Goal: Task Accomplishment & Management: Manage account settings

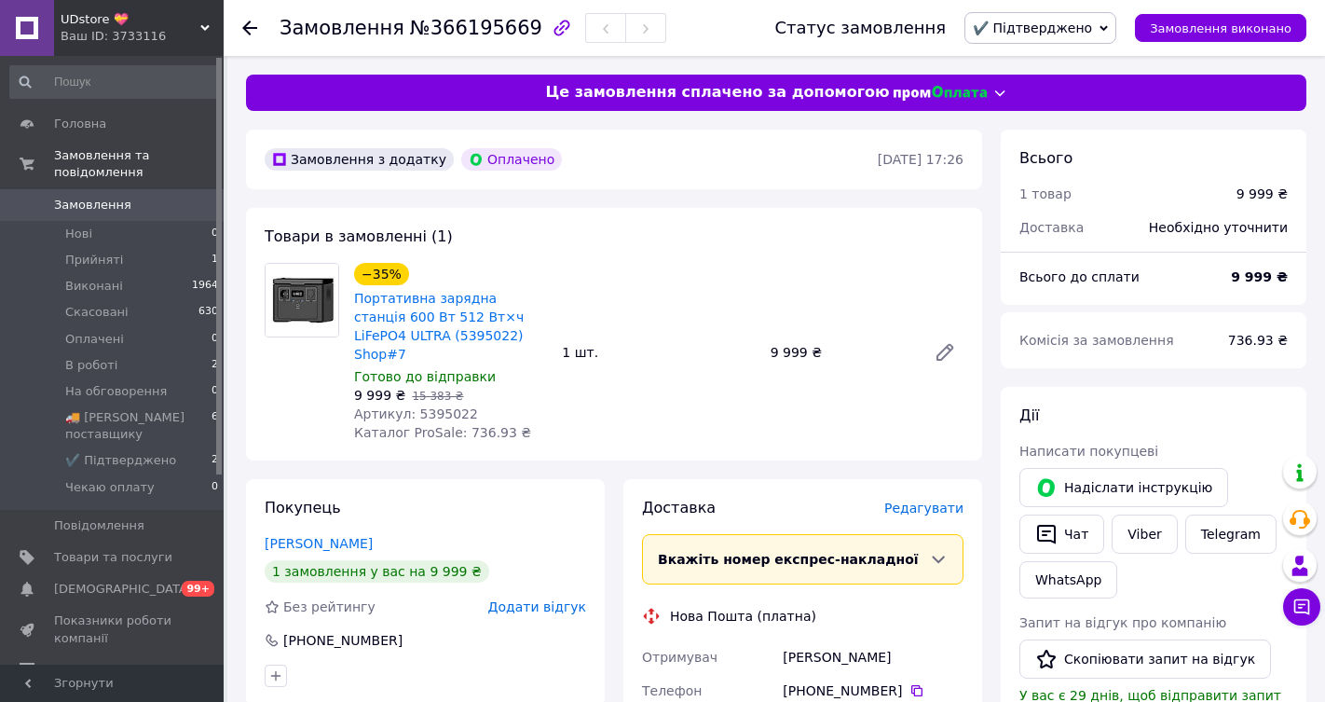
scroll to position [461, 0]
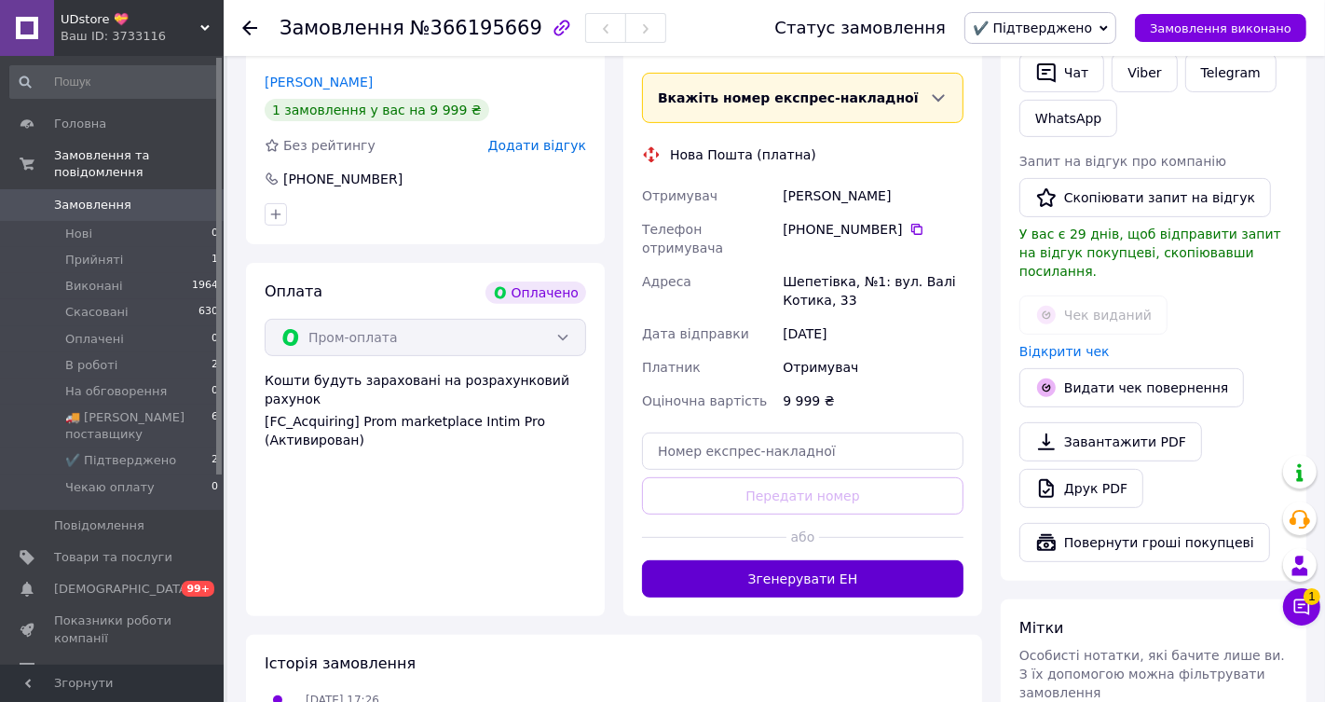
click at [827, 560] on button "Згенерувати ЕН" at bounding box center [802, 578] width 321 height 37
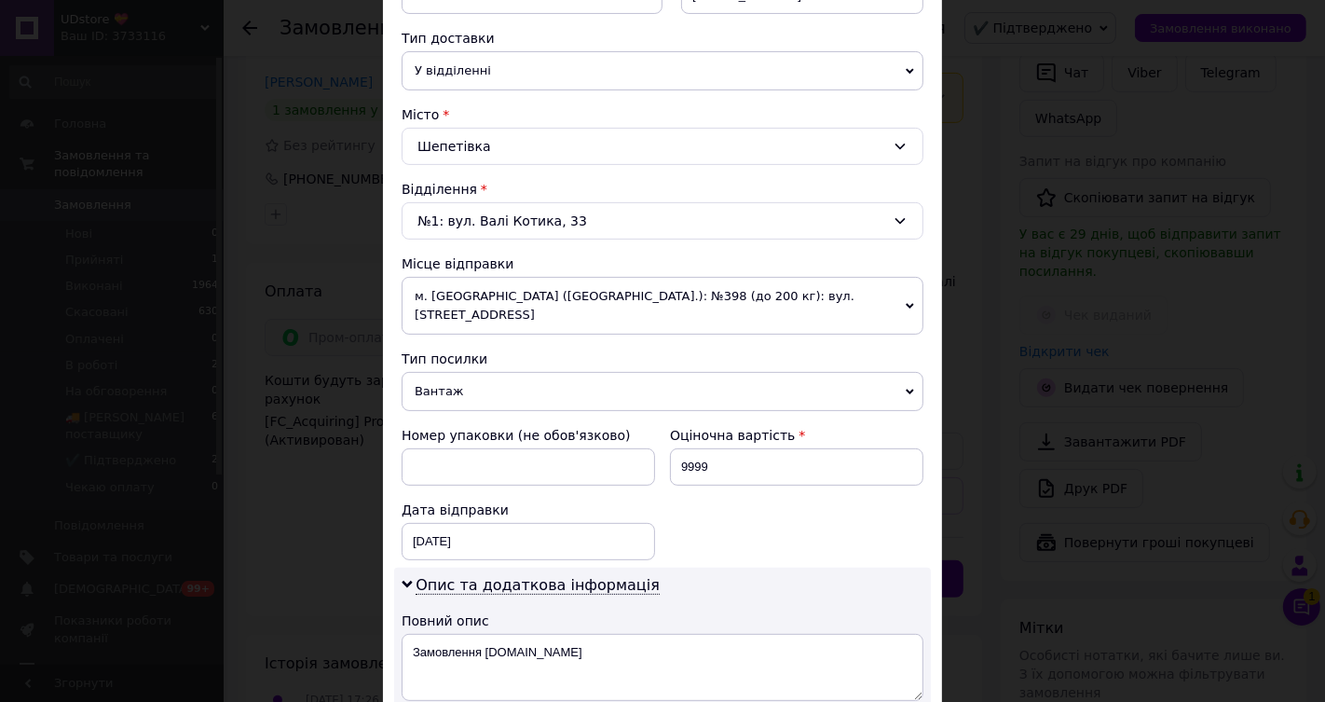
scroll to position [413, 0]
click at [727, 302] on span "м. [GEOGRAPHIC_DATA] ([GEOGRAPHIC_DATA].): №398 (до 200 кг): вул. [STREET_ADDRE…" at bounding box center [663, 305] width 522 height 58
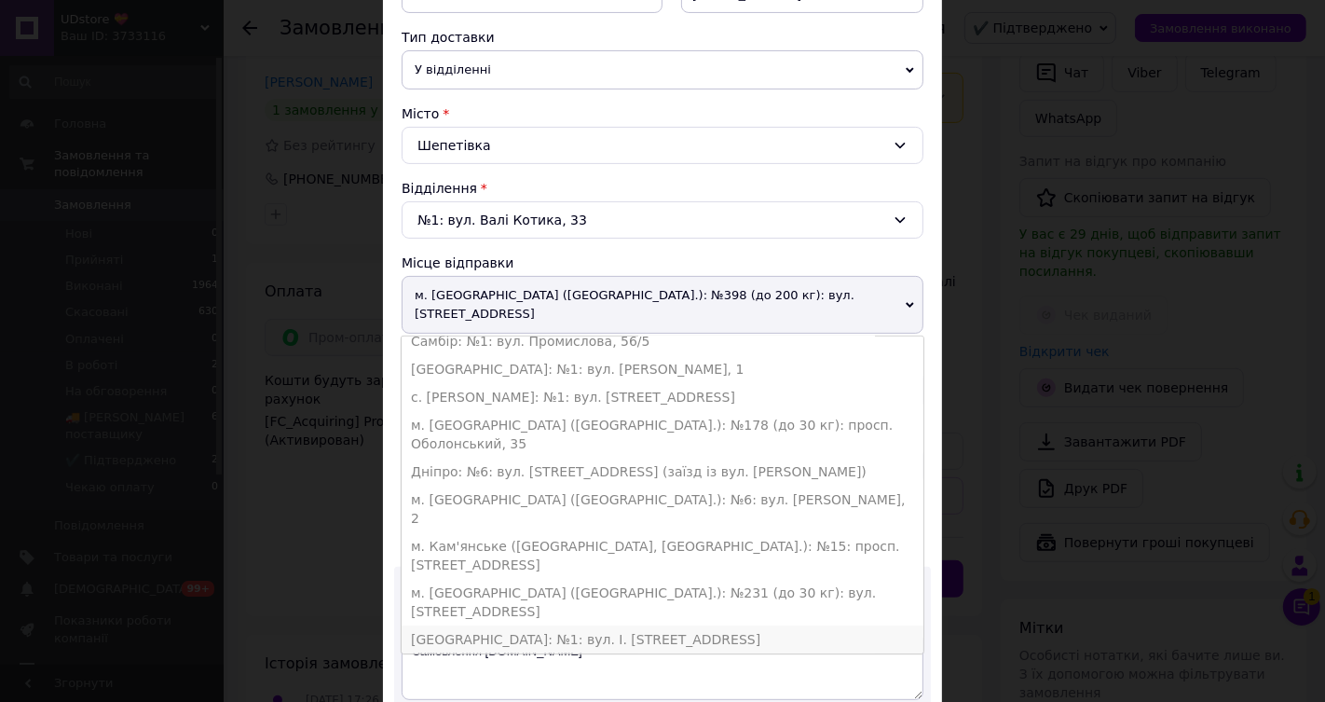
scroll to position [0, 0]
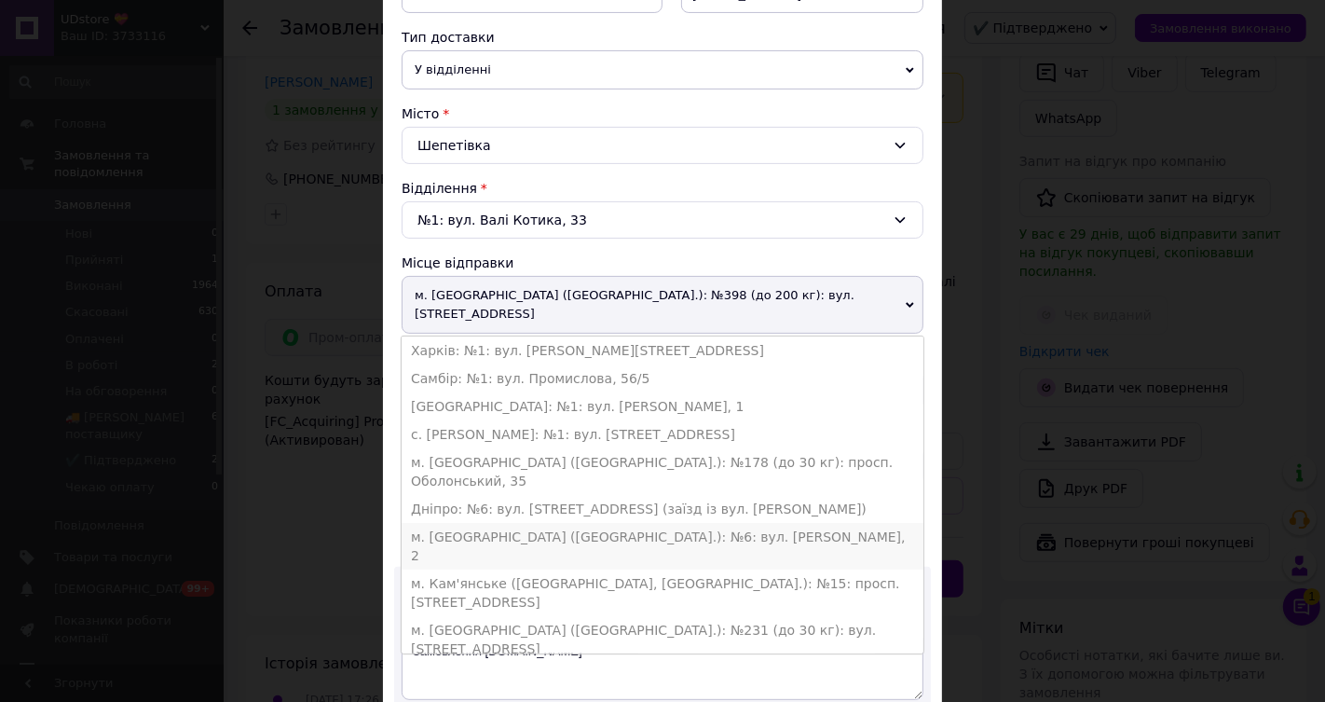
click at [715, 523] on li "м. [GEOGRAPHIC_DATA] ([GEOGRAPHIC_DATA].): №6: вул. [PERSON_NAME], 2" at bounding box center [663, 546] width 522 height 47
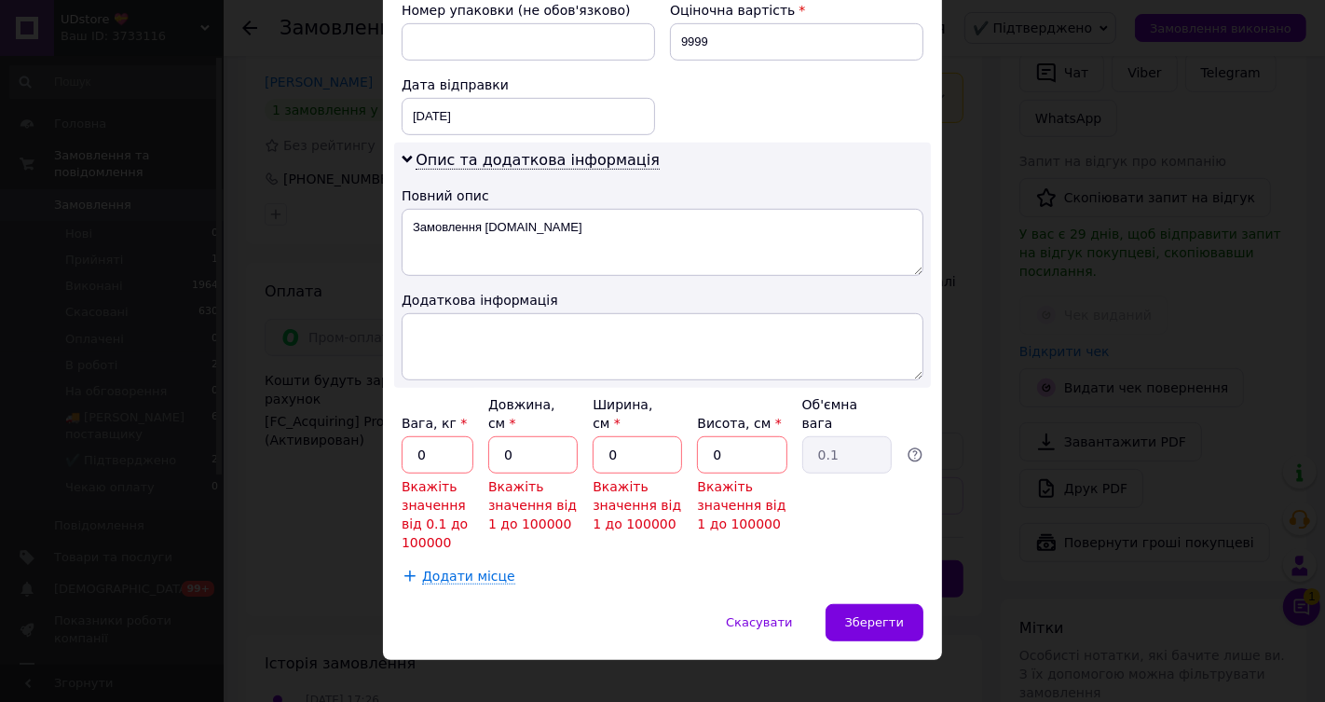
scroll to position [827, 0]
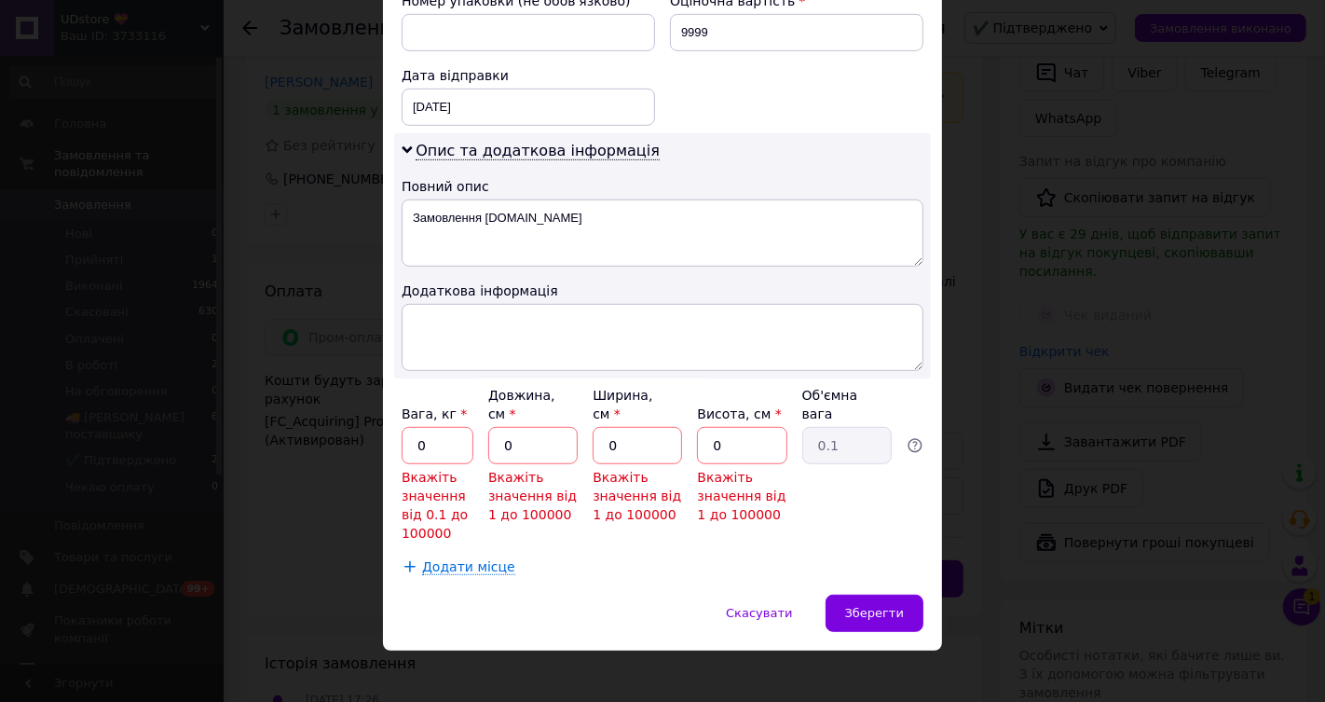
click at [960, 128] on div "× Редагування доставки Спосіб доставки Нова Пошта (платна) Платник Отримувач Ві…" at bounding box center [662, 351] width 1325 height 702
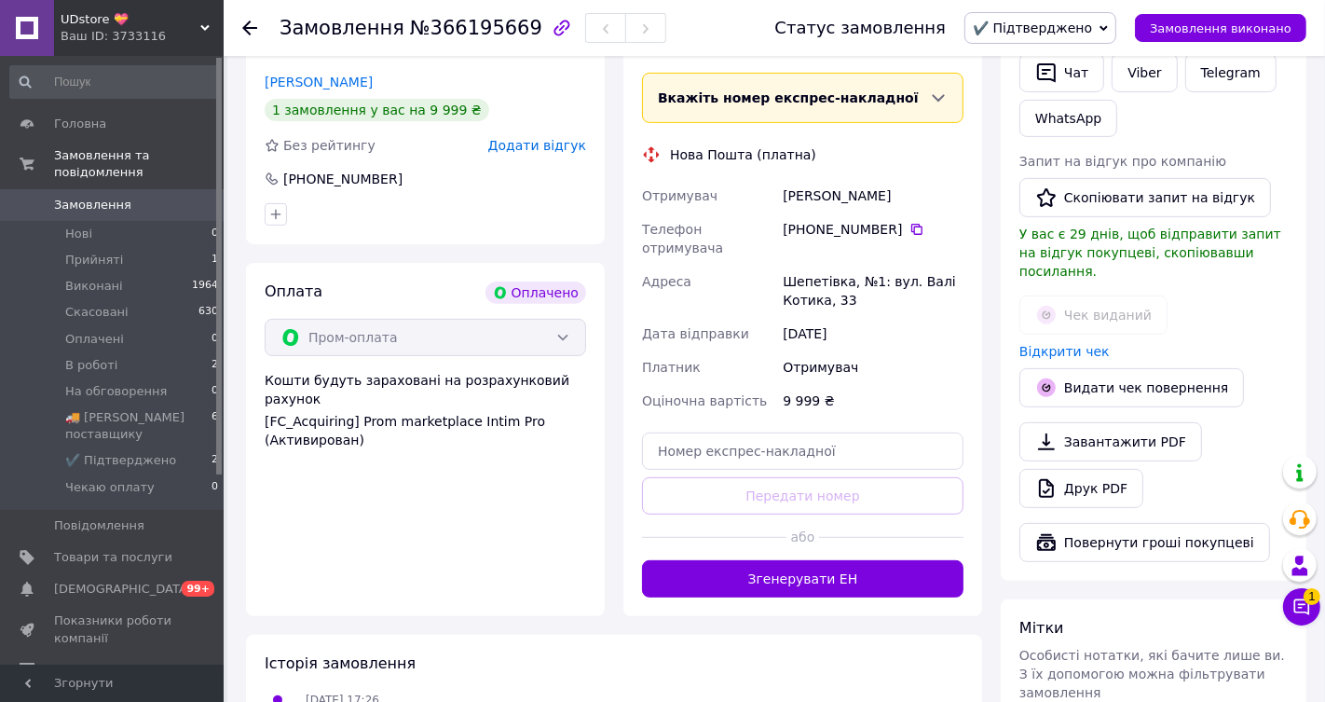
click at [125, 200] on span "Замовлення" at bounding box center [92, 205] width 77 height 17
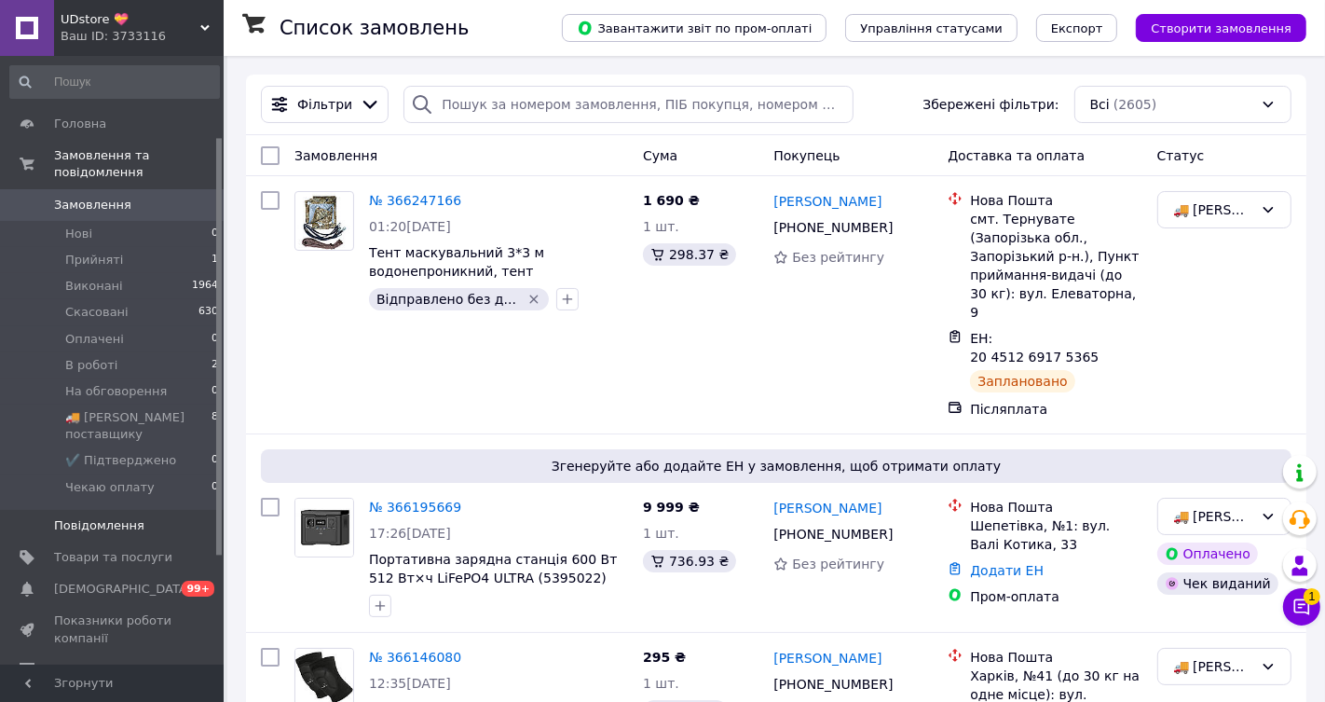
scroll to position [276, 0]
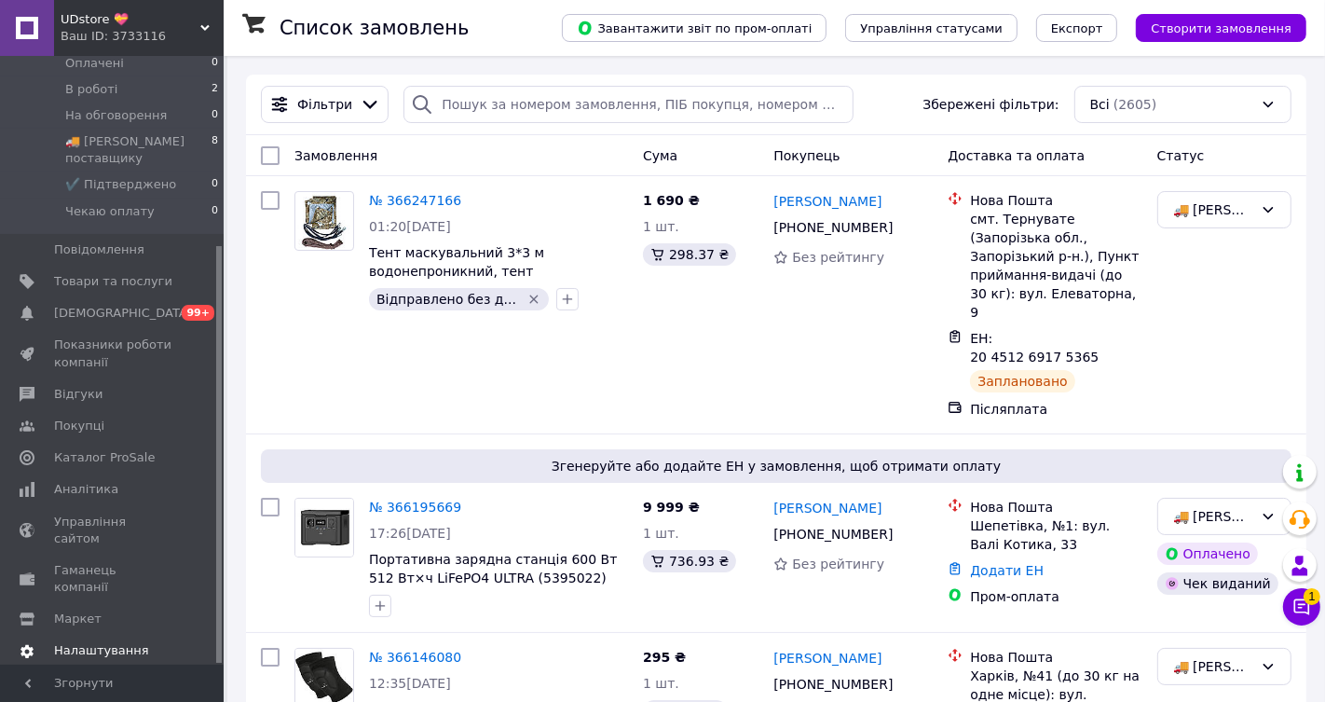
click at [108, 642] on span "Налаштування" at bounding box center [101, 650] width 95 height 17
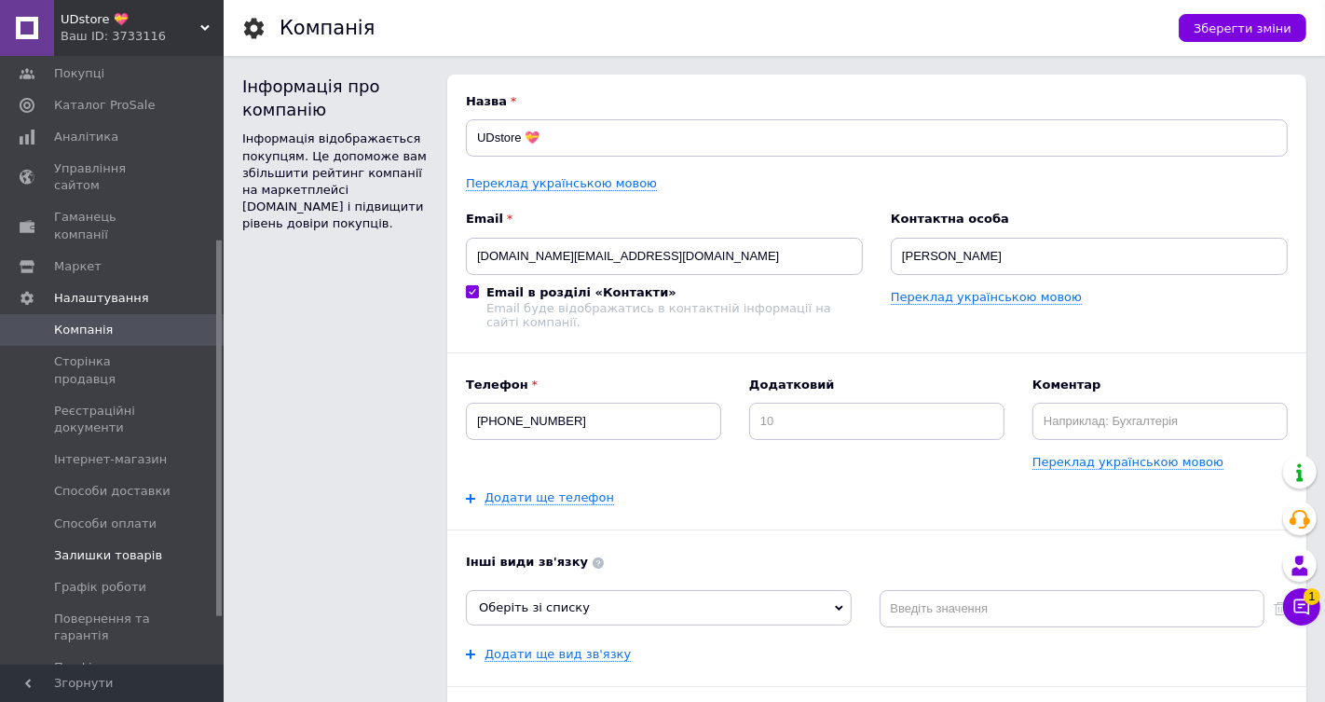
scroll to position [373, 0]
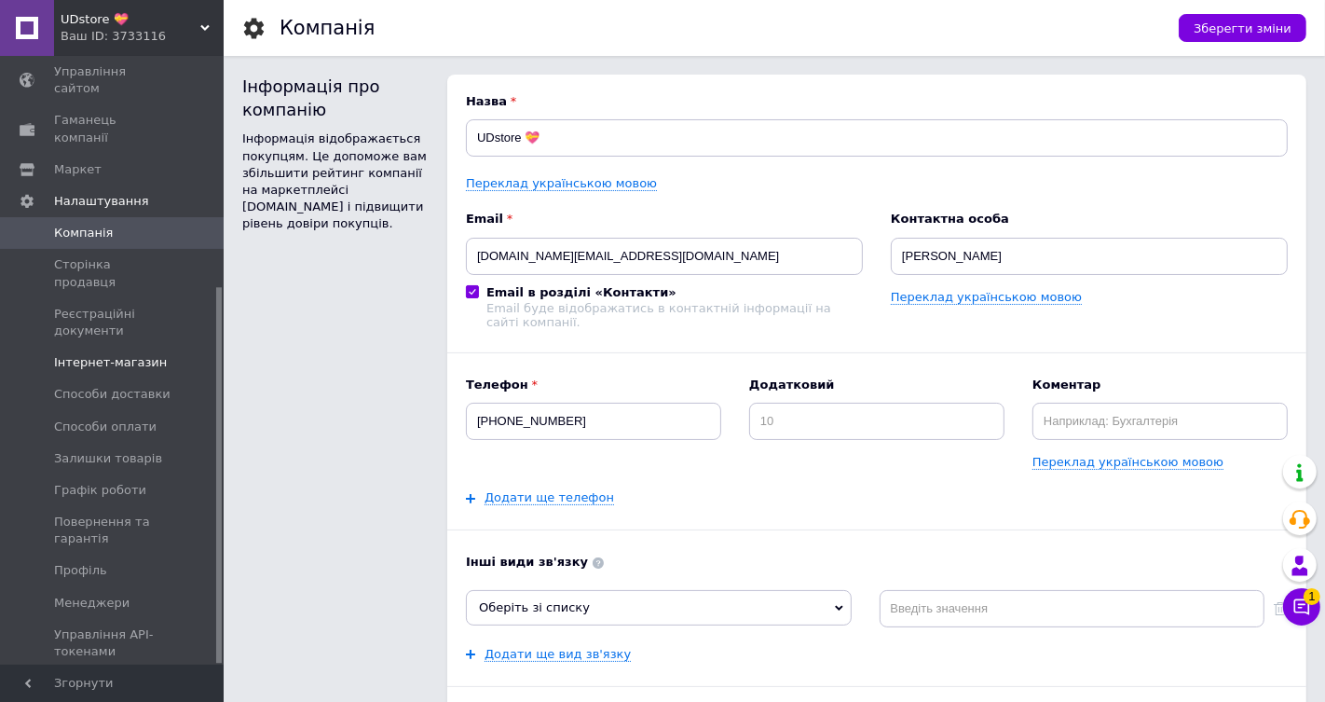
click at [160, 354] on span "Інтернет-магазин" at bounding box center [113, 362] width 118 height 17
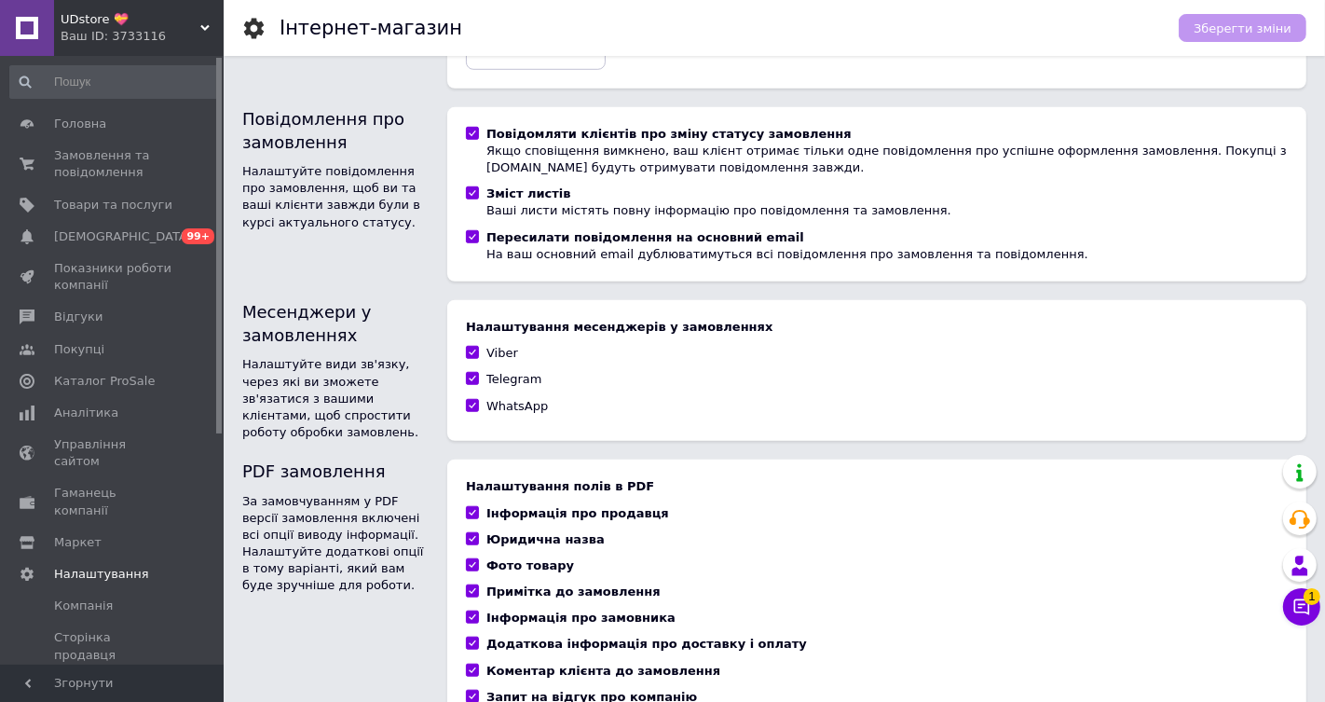
scroll to position [1170, 0]
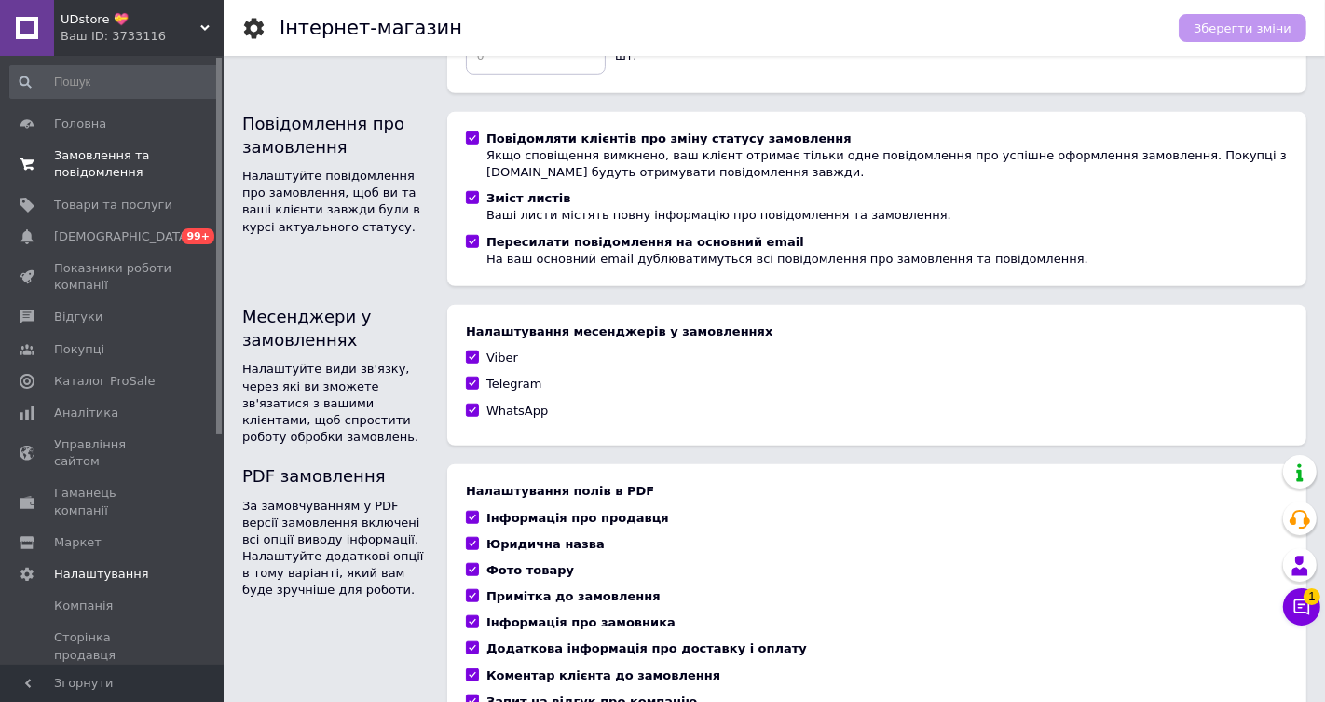
click at [85, 164] on span "Замовлення та повідомлення" at bounding box center [113, 164] width 118 height 34
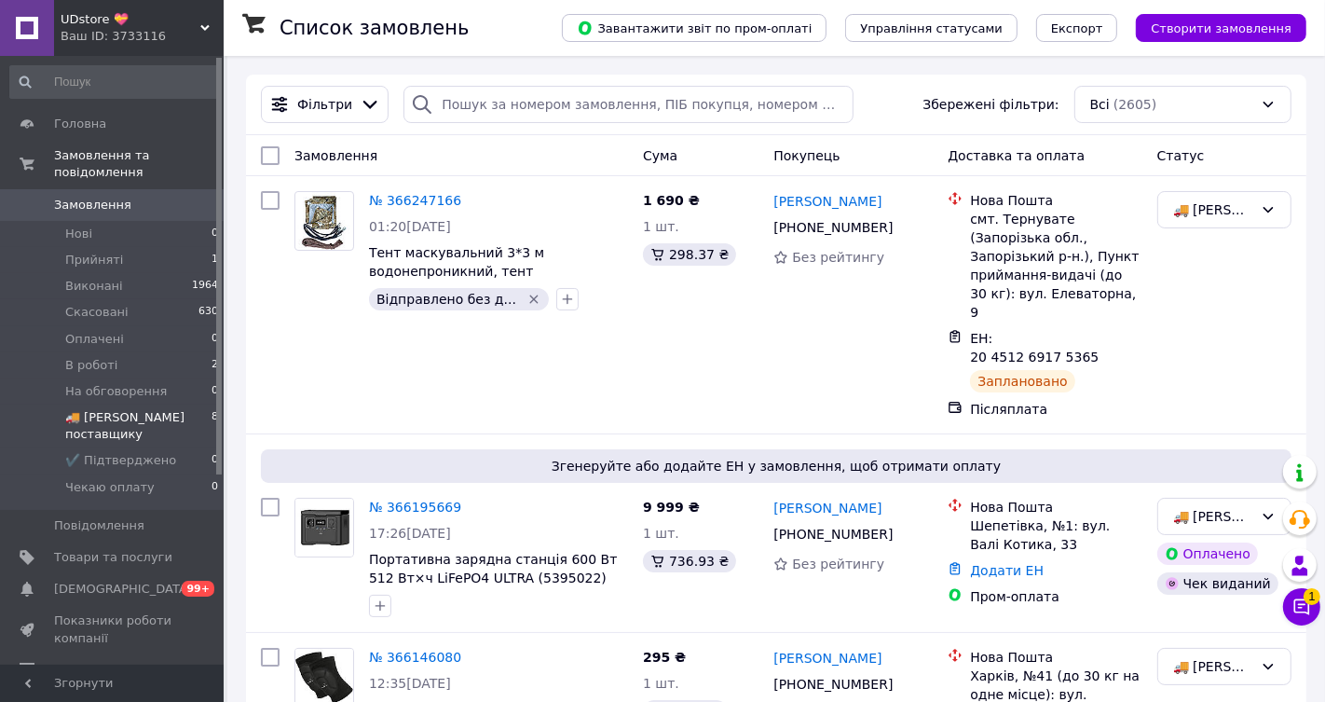
click at [177, 417] on span "🚚 [PERSON_NAME] поставщику" at bounding box center [138, 426] width 146 height 34
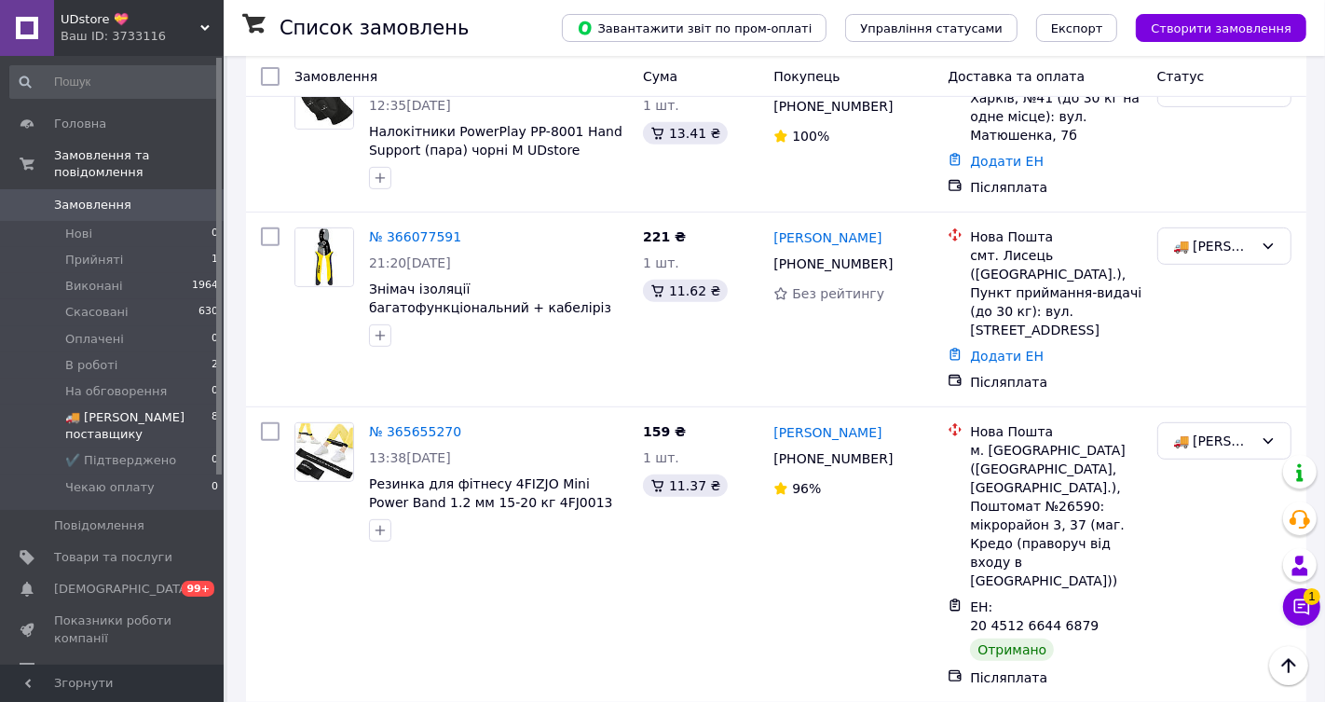
scroll to position [741, 0]
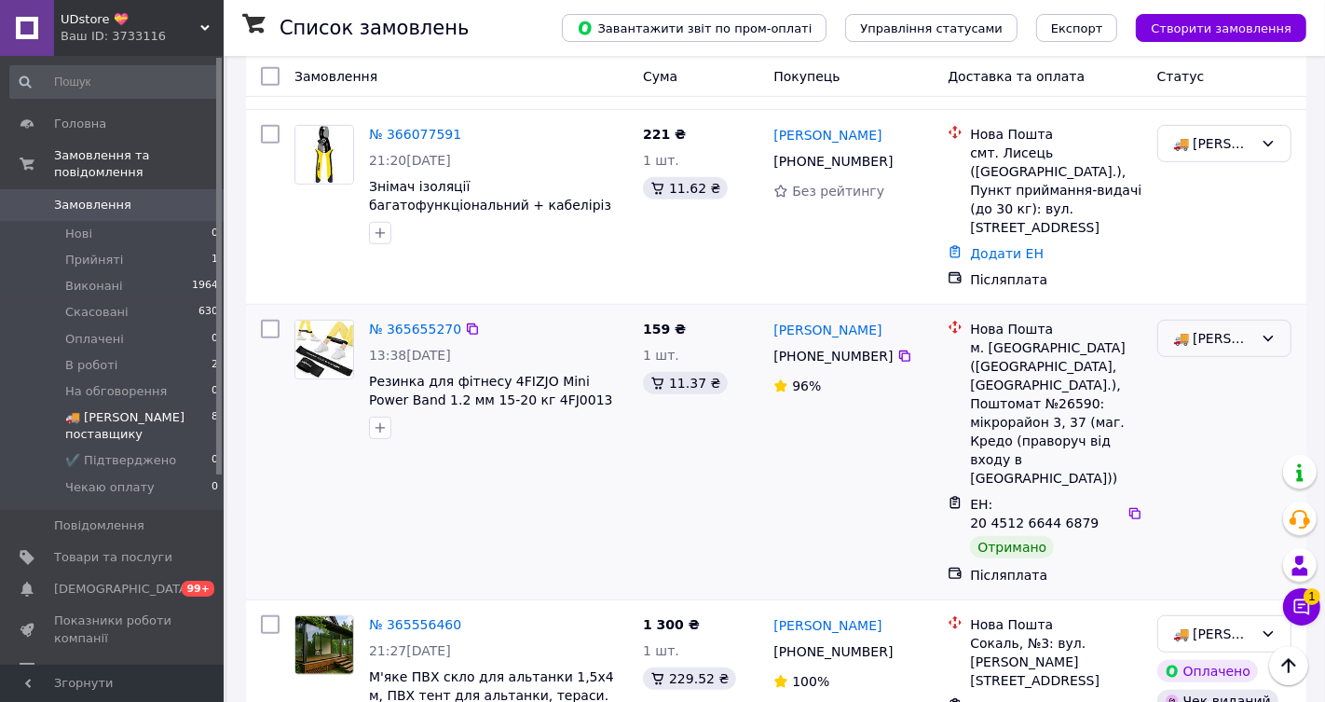
click at [1206, 328] on div "🚚 [PERSON_NAME] поставщику" at bounding box center [1213, 338] width 80 height 20
click at [1206, 361] on li "Виконано" at bounding box center [1224, 369] width 132 height 34
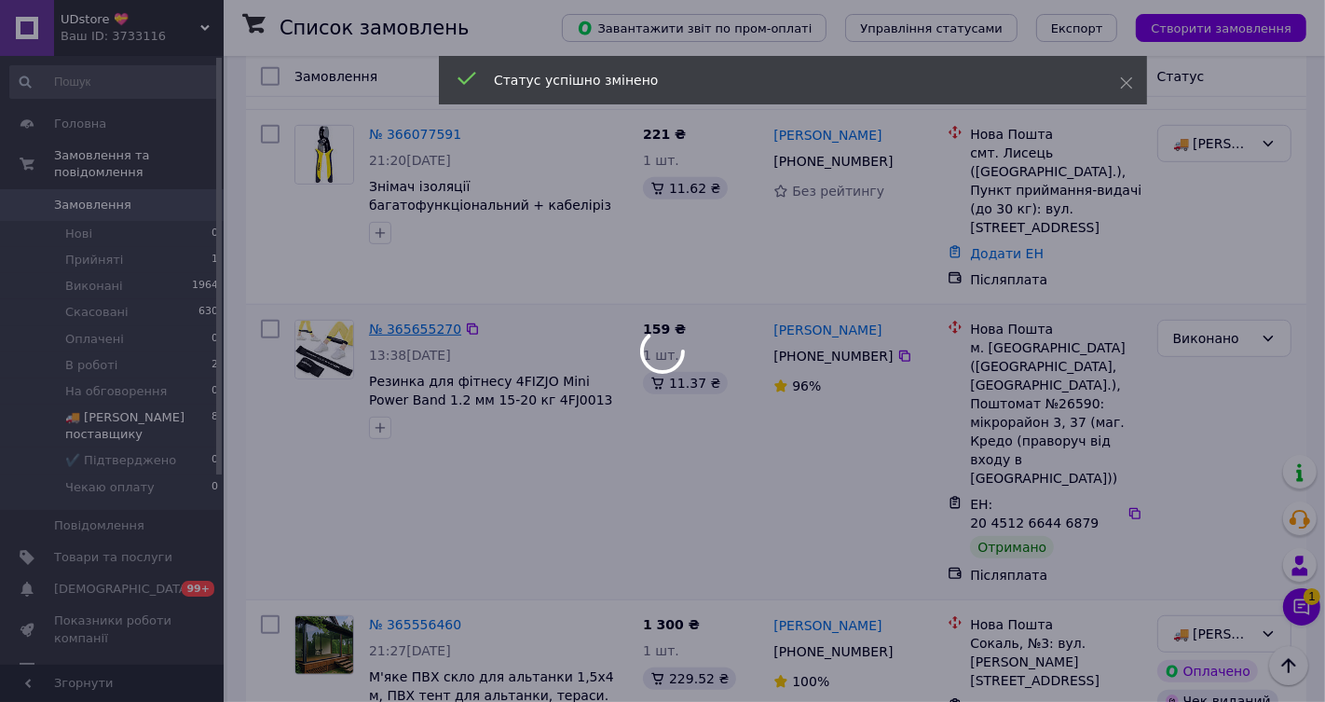
click at [421, 282] on div at bounding box center [662, 351] width 1325 height 702
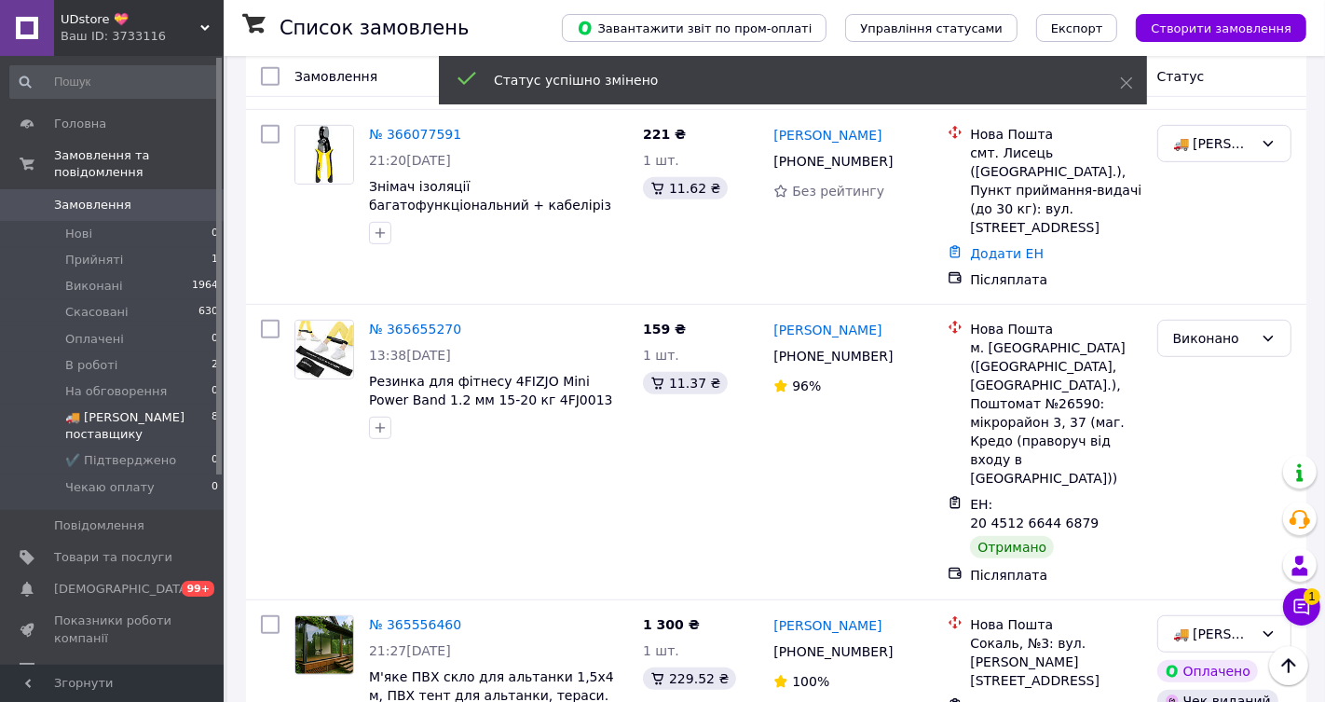
click at [426, 321] on link "№ 365655270" at bounding box center [415, 328] width 92 height 15
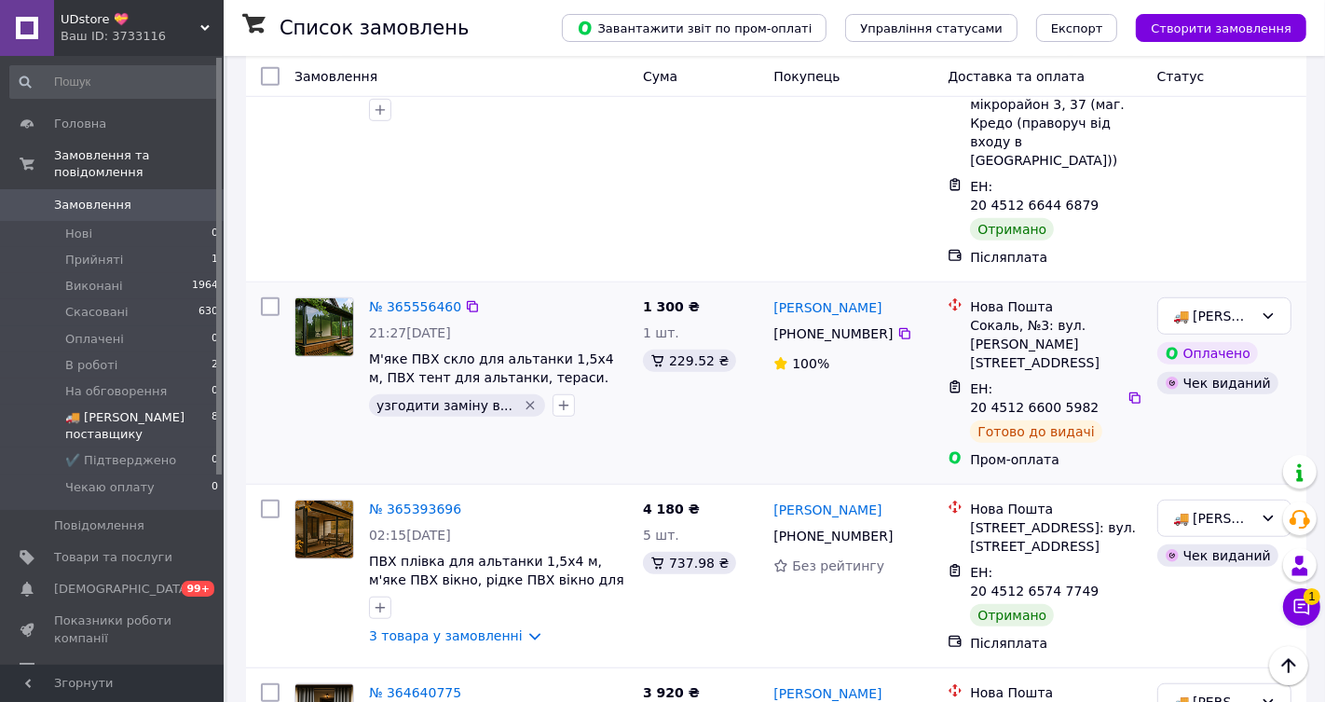
scroll to position [1101, 0]
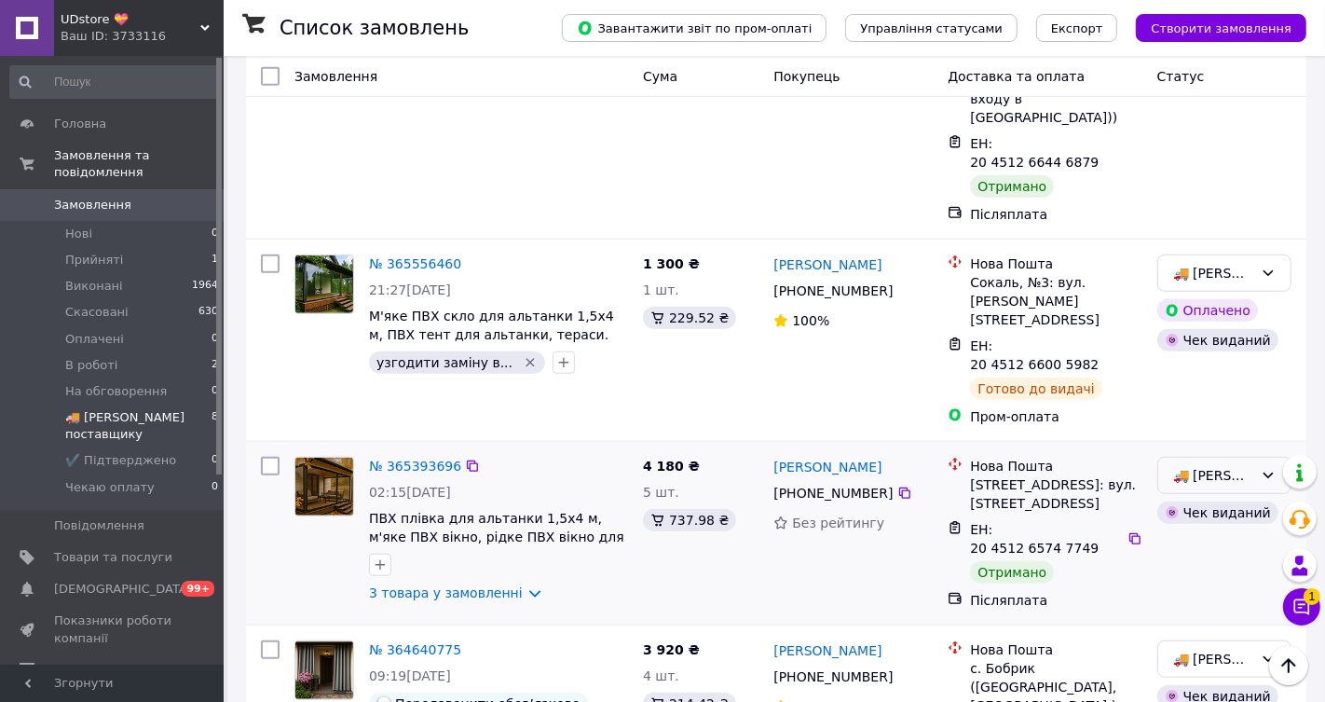
click at [1214, 456] on div "🚚 [PERSON_NAME] поставщику" at bounding box center [1224, 474] width 134 height 37
click at [1213, 403] on li "Виконано" at bounding box center [1224, 412] width 132 height 34
click at [1201, 648] on div "🚚 [PERSON_NAME] поставщику" at bounding box center [1213, 658] width 80 height 20
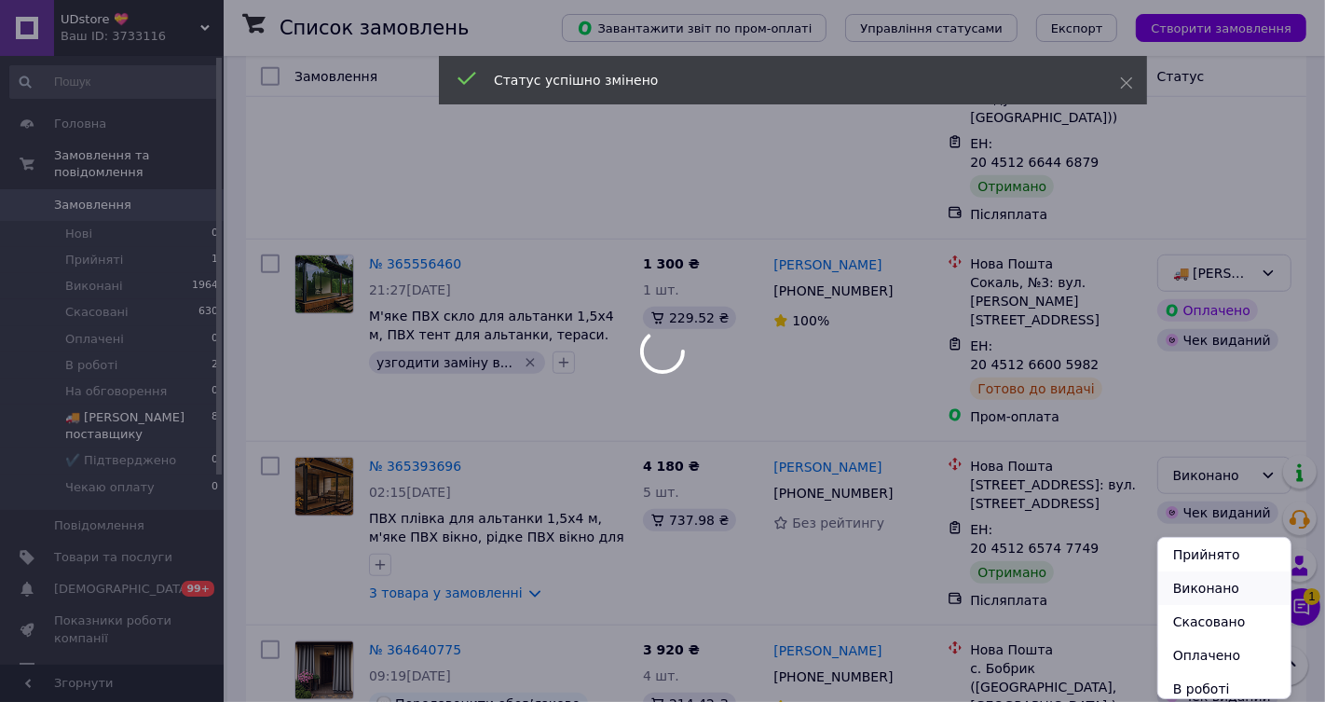
click at [1200, 593] on li "Виконано" at bounding box center [1224, 588] width 132 height 34
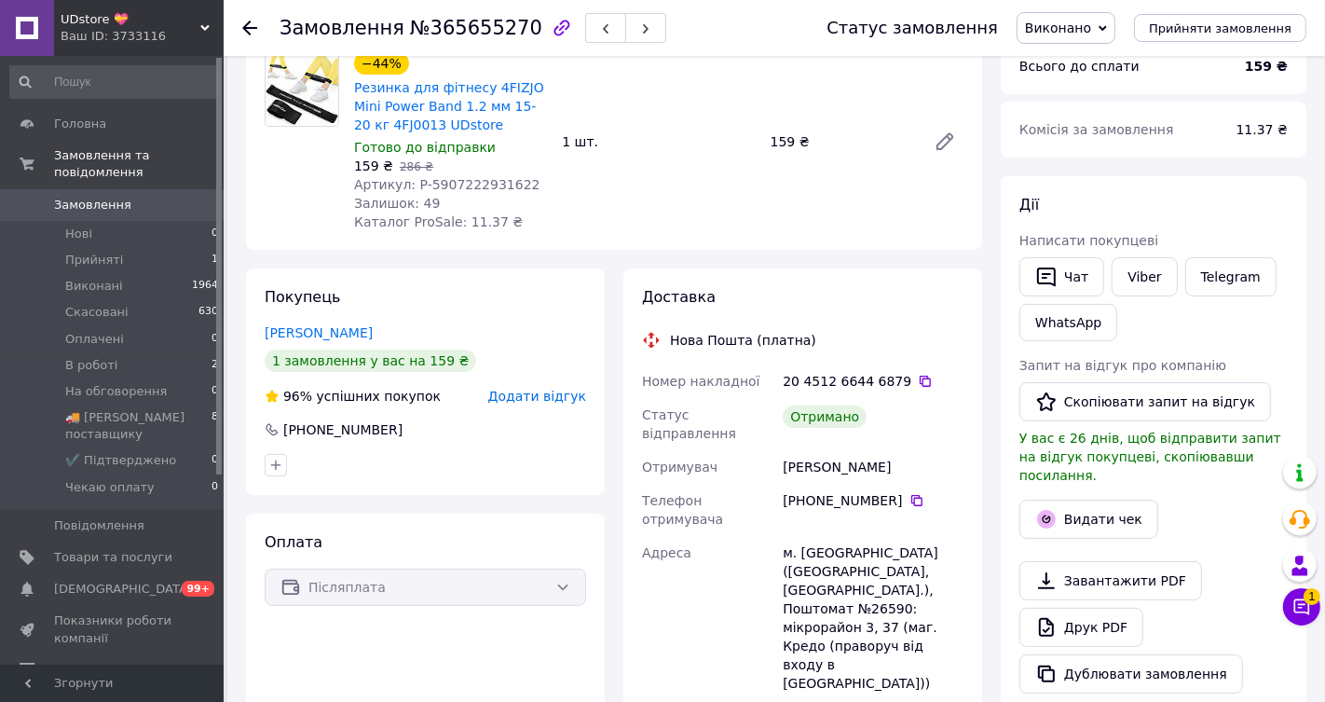
scroll to position [158, 0]
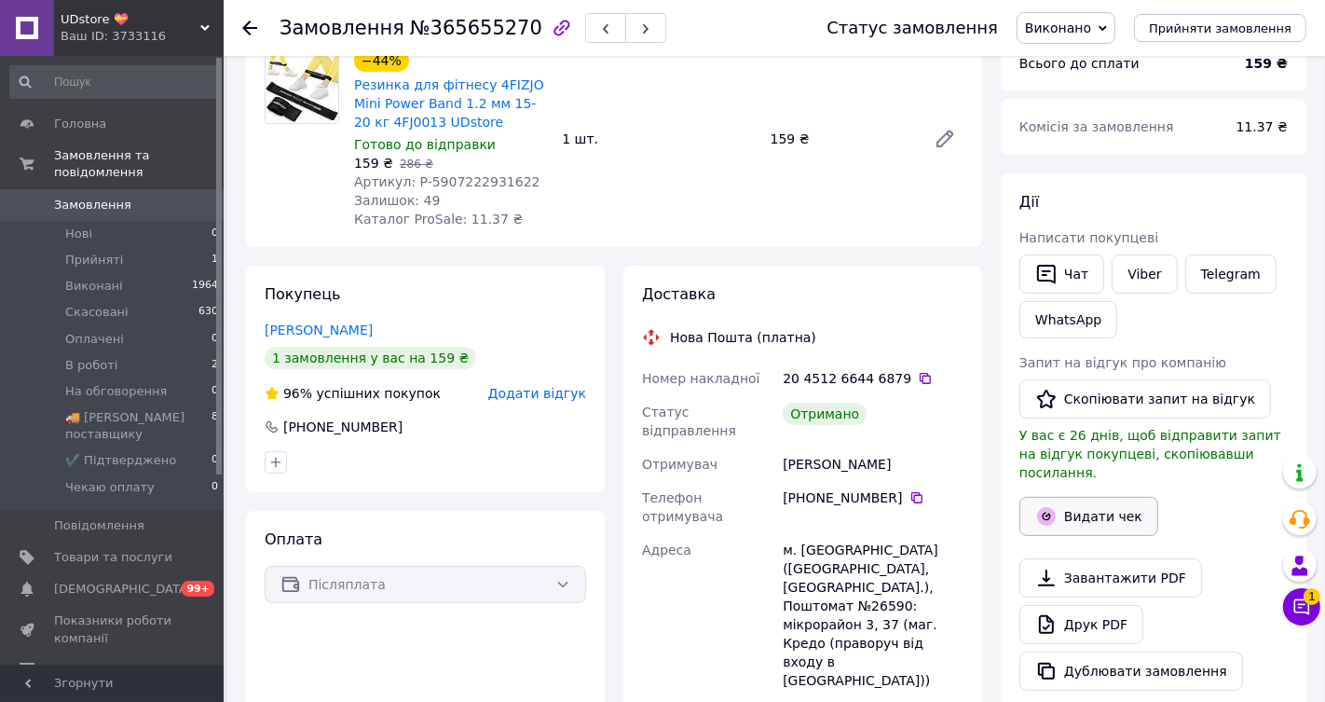
click at [1089, 497] on button "Видати чек" at bounding box center [1088, 516] width 139 height 39
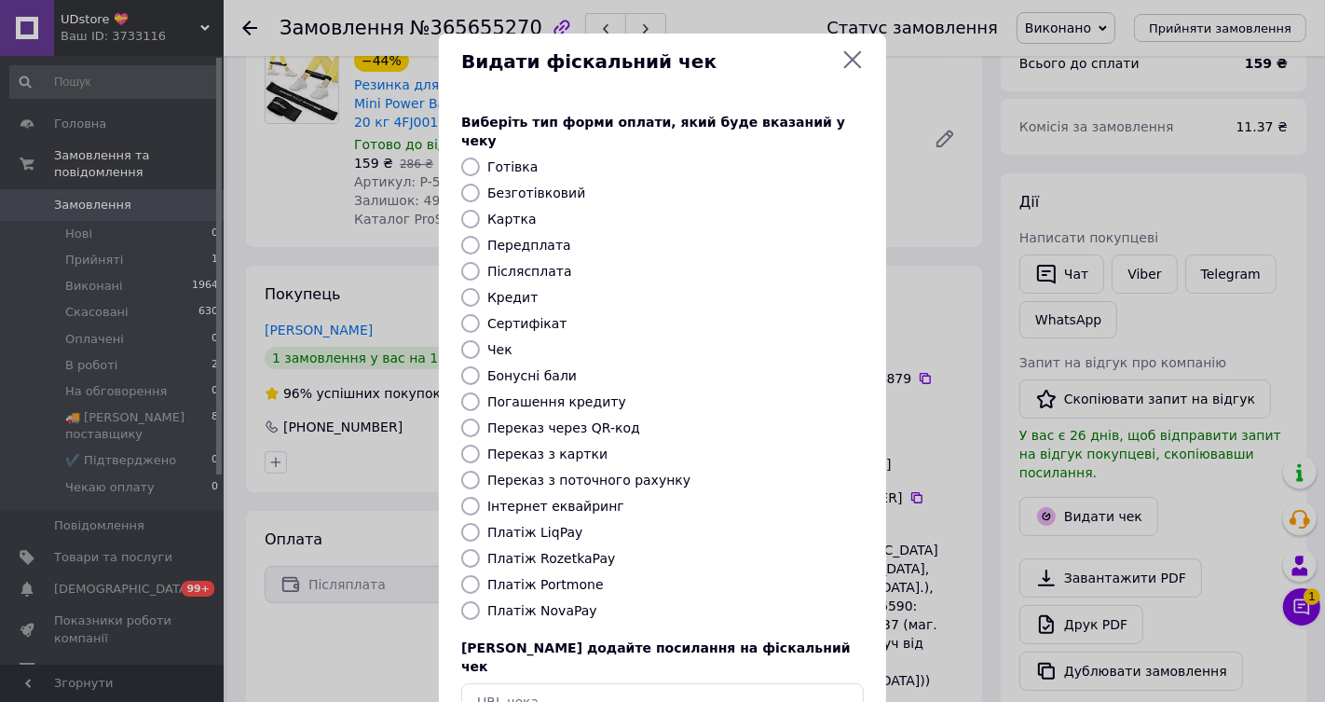
click at [545, 603] on label "Платіж NovaPay" at bounding box center [542, 610] width 110 height 15
click at [480, 601] on input "Платіж NovaPay" at bounding box center [470, 610] width 19 height 19
radio input "true"
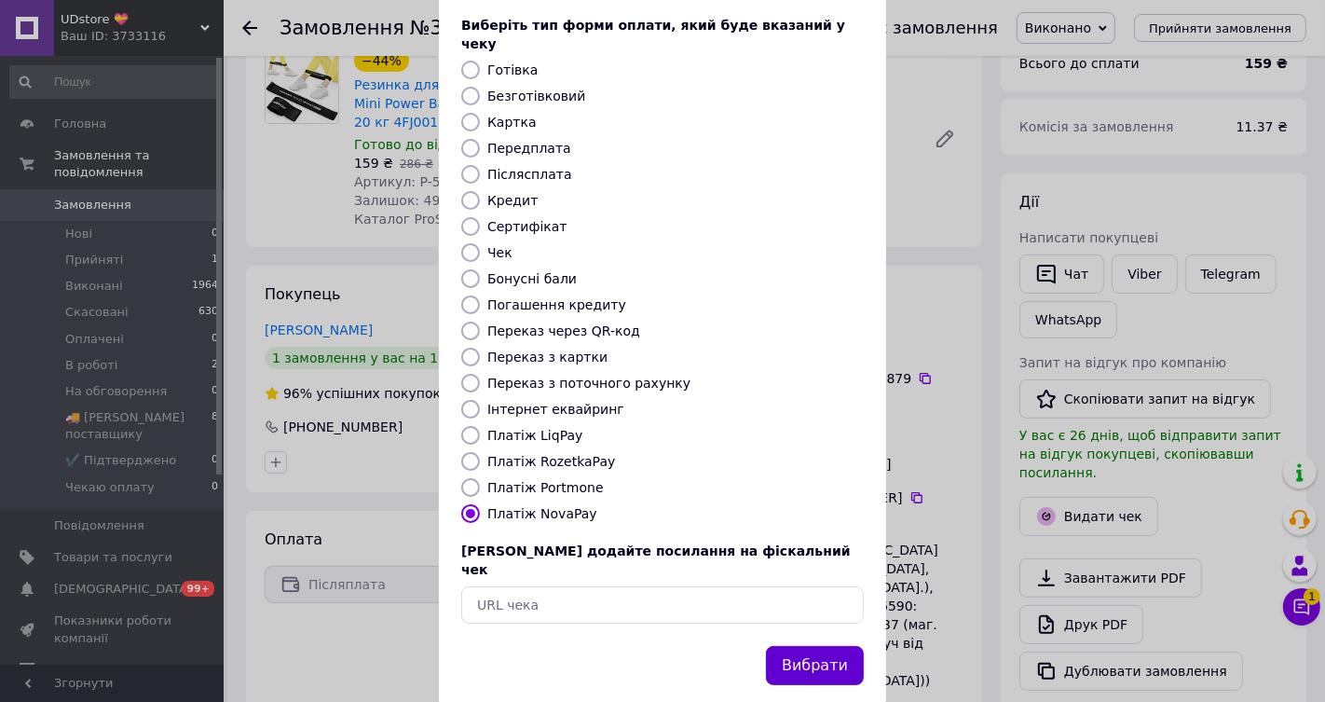
click at [838, 646] on button "Вибрати" at bounding box center [815, 666] width 98 height 40
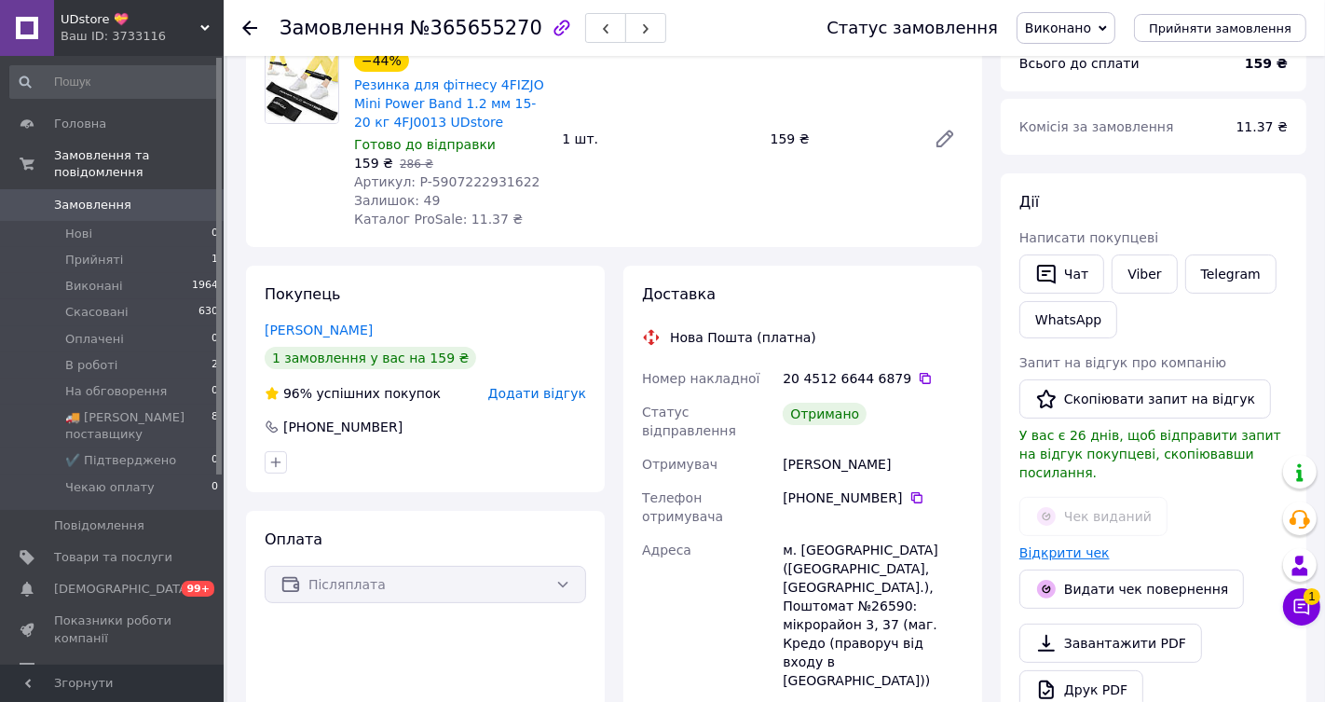
click at [1047, 545] on link "Відкрити чек" at bounding box center [1064, 552] width 90 height 15
click at [1073, 270] on button "Чат" at bounding box center [1061, 273] width 85 height 39
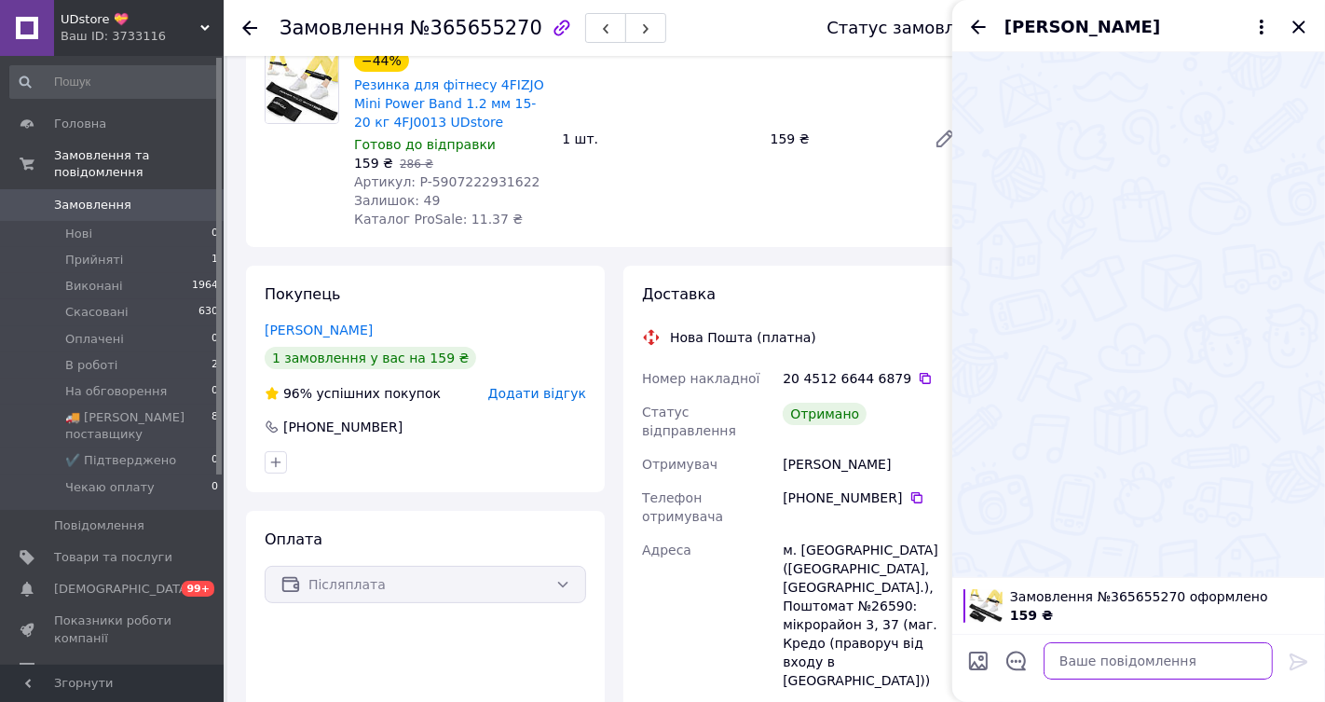
click at [1085, 661] on textarea at bounding box center [1157, 660] width 229 height 37
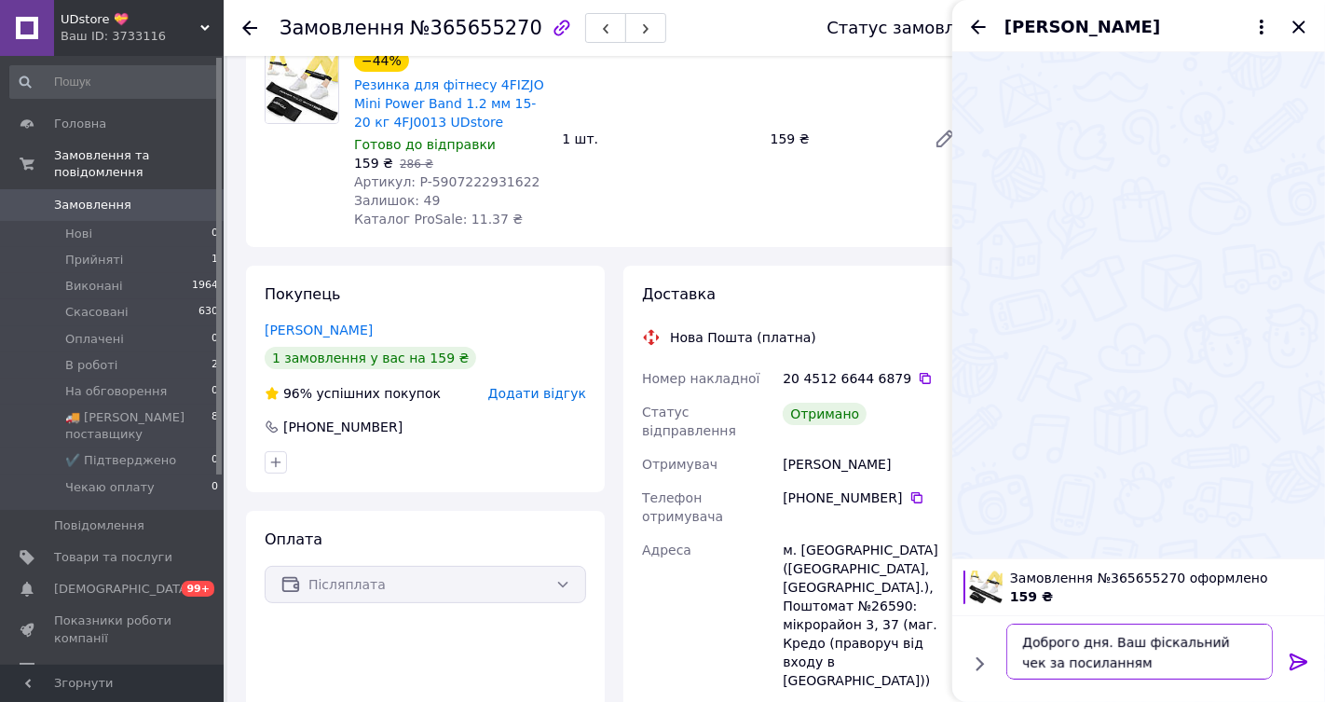
scroll to position [1, 0]
paste textarea "https://kasa.vchasno.ua/check-viewer/AVkXY8PINlE"
type textarea "Доброго дня. Ваш фіскальний чек за посиланням https://kasa.vchasno.ua/check-vie…"
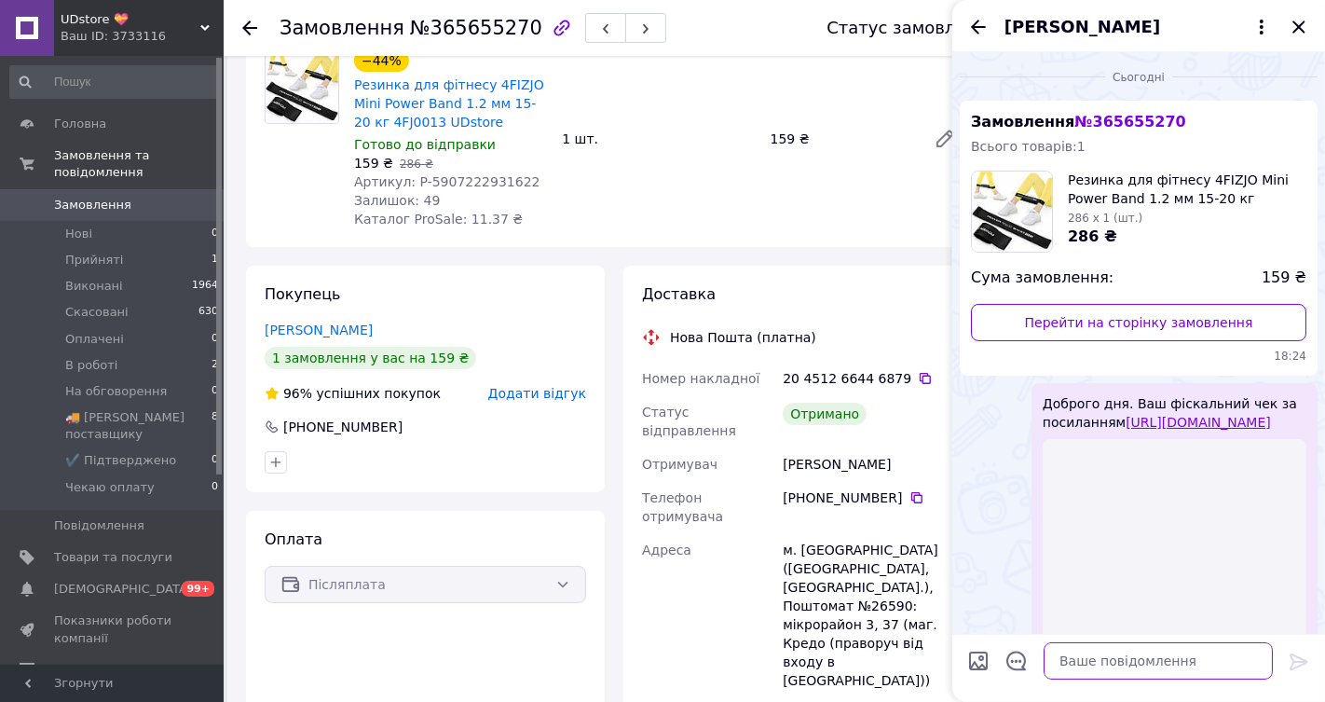
scroll to position [0, 0]
